Goal: Information Seeking & Learning: Understand process/instructions

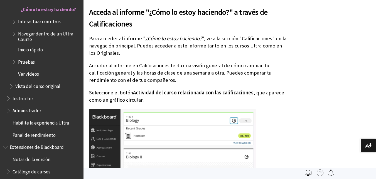
scroll to position [454, 0]
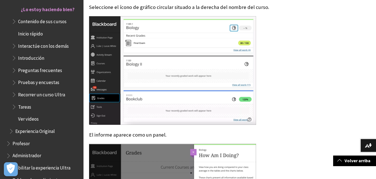
scroll to position [507, 0]
click at [204, 70] on img at bounding box center [172, 70] width 167 height 109
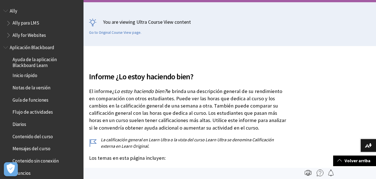
scroll to position [0, 0]
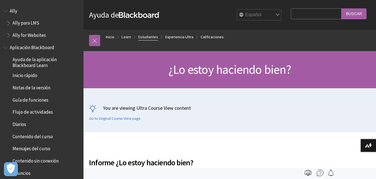
click at [143, 40] on link "Estudiantes" at bounding box center [148, 36] width 20 height 7
